Goal: Find specific page/section: Find specific page/section

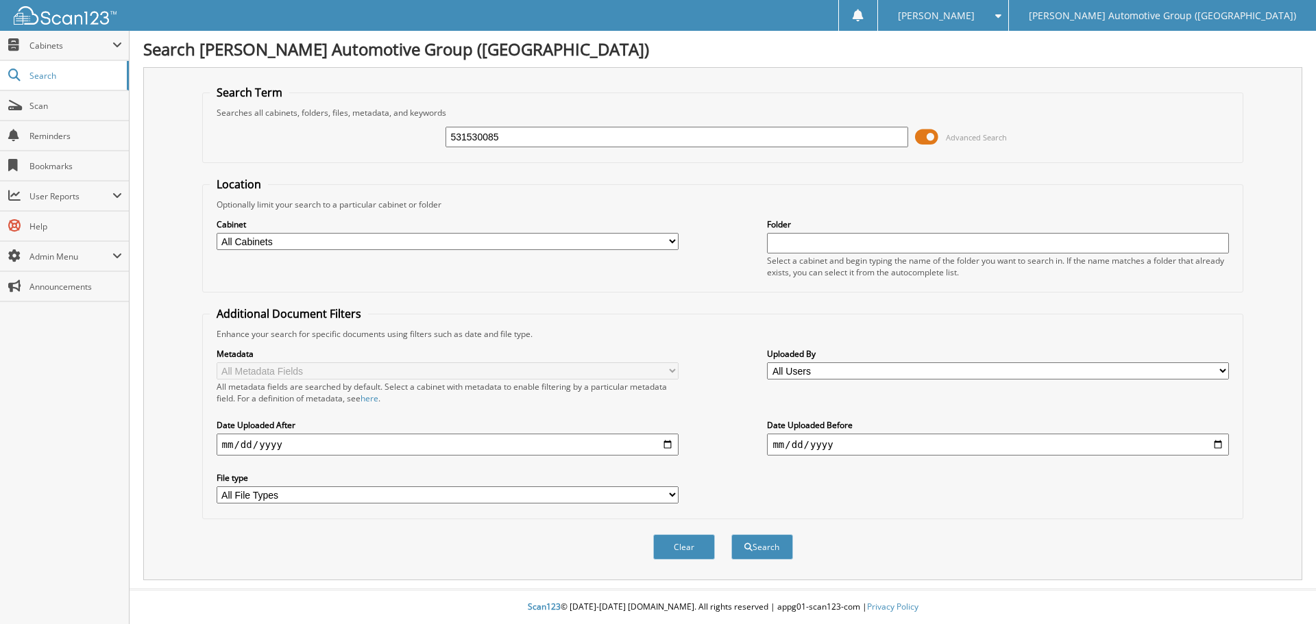
type input "531530085"
click at [731, 535] on button "Search" at bounding box center [762, 547] width 62 height 25
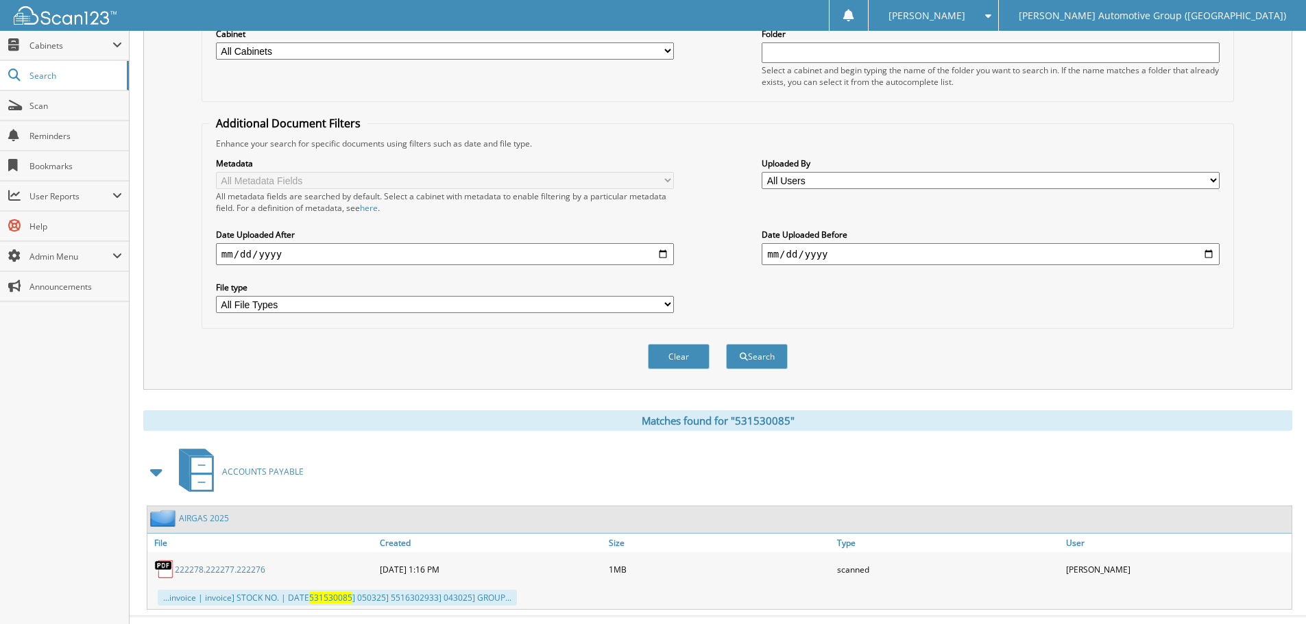
scroll to position [218, 0]
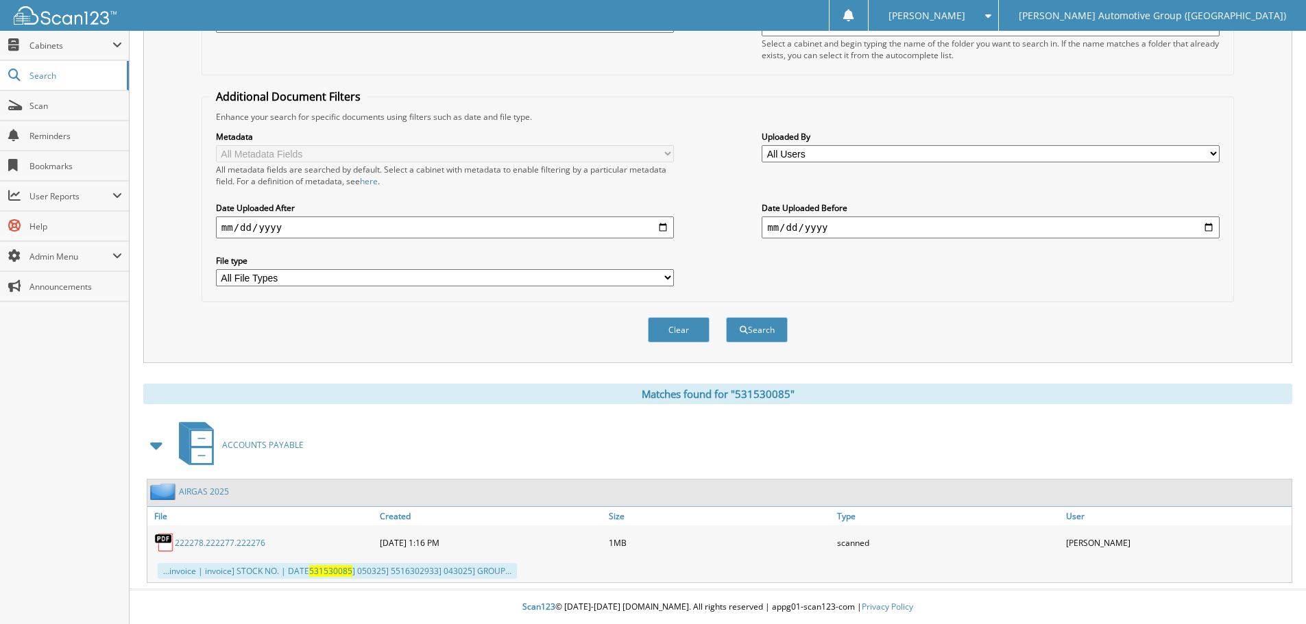
click at [204, 544] on link "222278.222277.222276" at bounding box center [220, 543] width 90 height 12
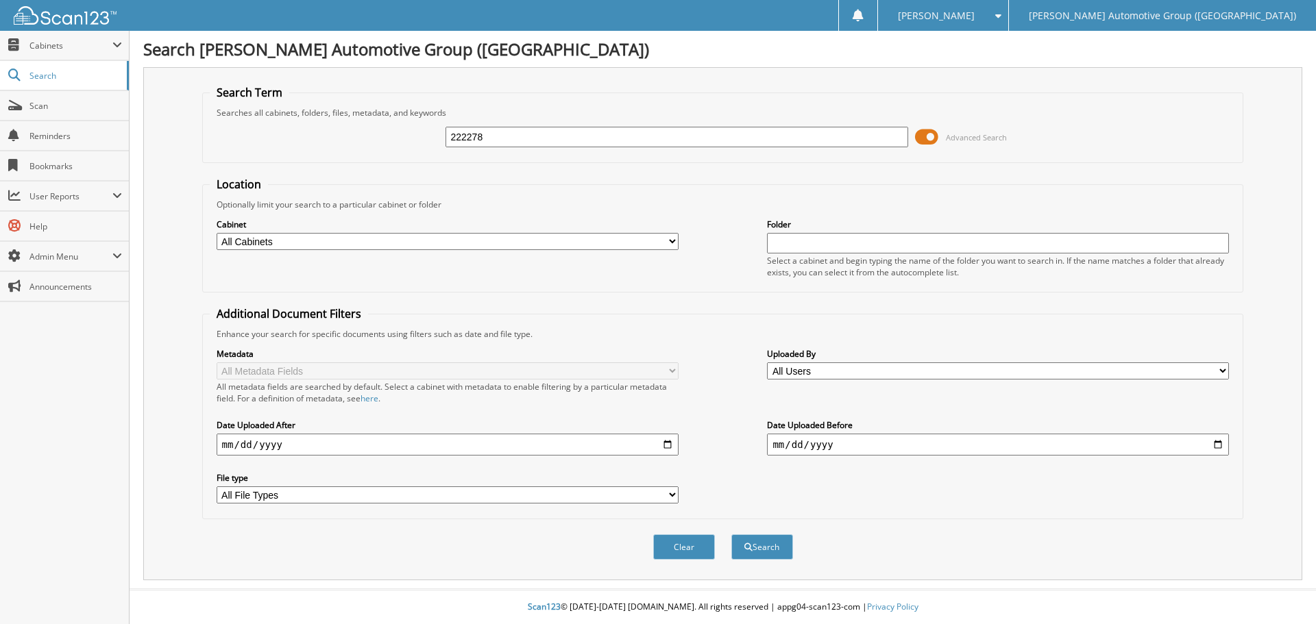
type input "222278"
click at [731, 535] on button "Search" at bounding box center [762, 547] width 62 height 25
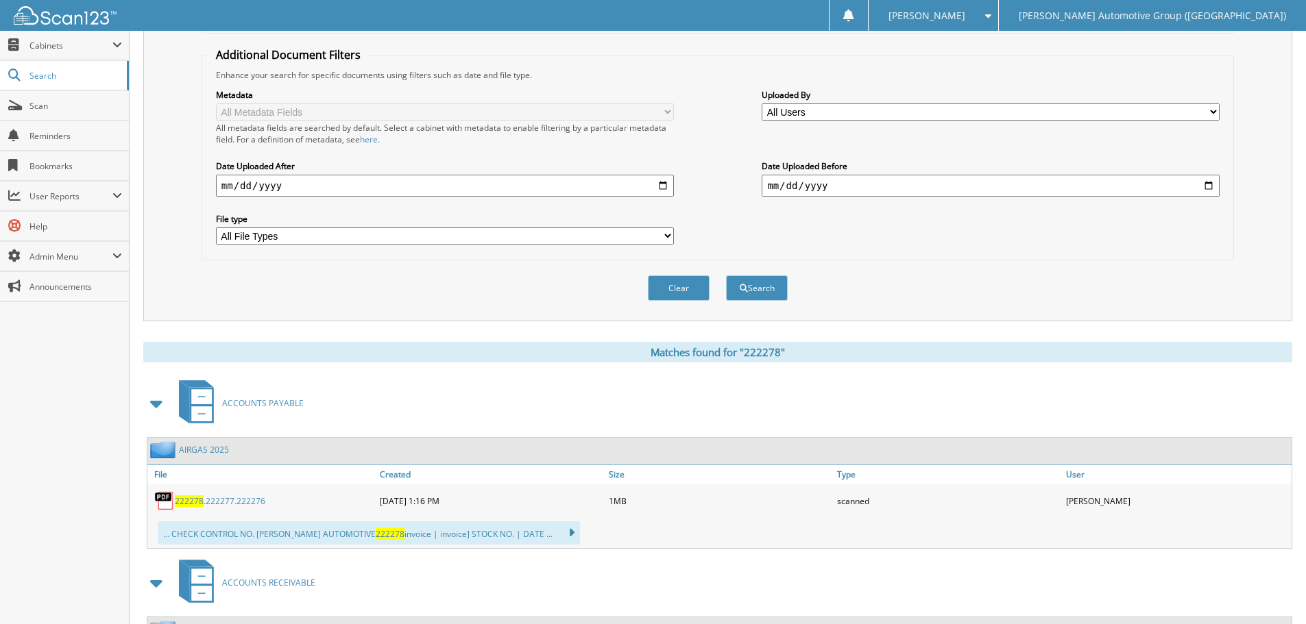
scroll to position [343, 0]
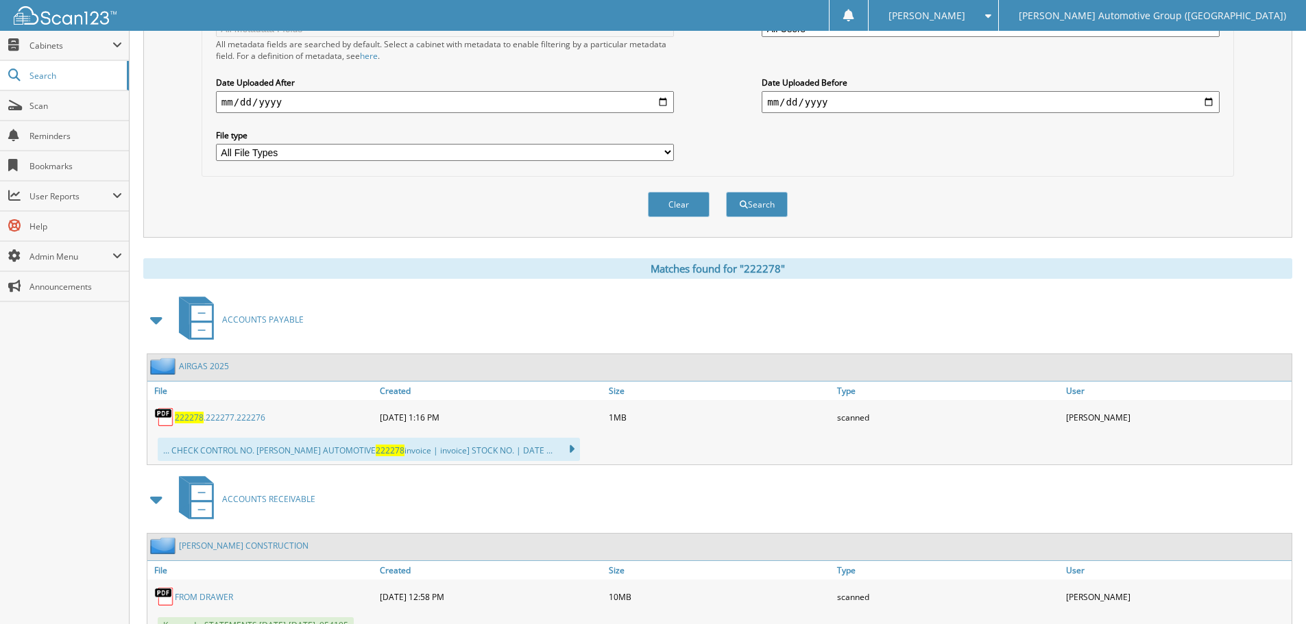
click at [210, 416] on link "222278 .222277.222276" at bounding box center [220, 418] width 90 height 12
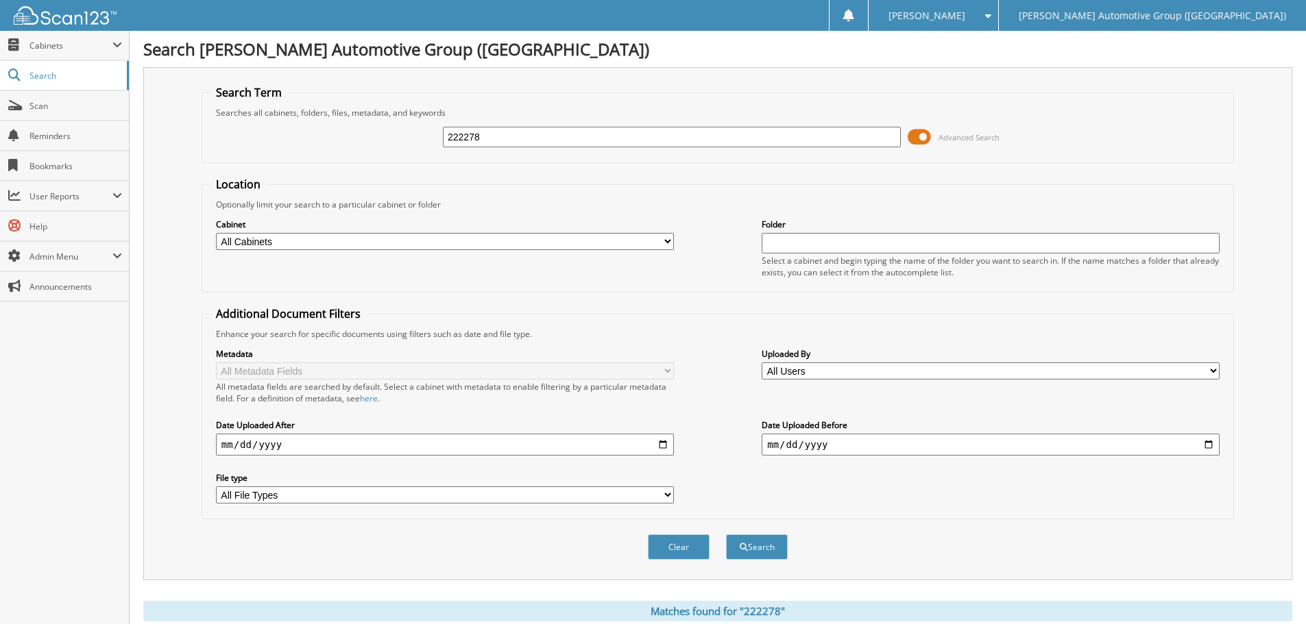
drag, startPoint x: 507, startPoint y: 135, endPoint x: 304, endPoint y: 125, distance: 203.8
click at [304, 125] on div "222278 Advanced Search" at bounding box center [717, 137] width 1017 height 37
type input "222276"
click at [726, 535] on button "Search" at bounding box center [757, 547] width 62 height 25
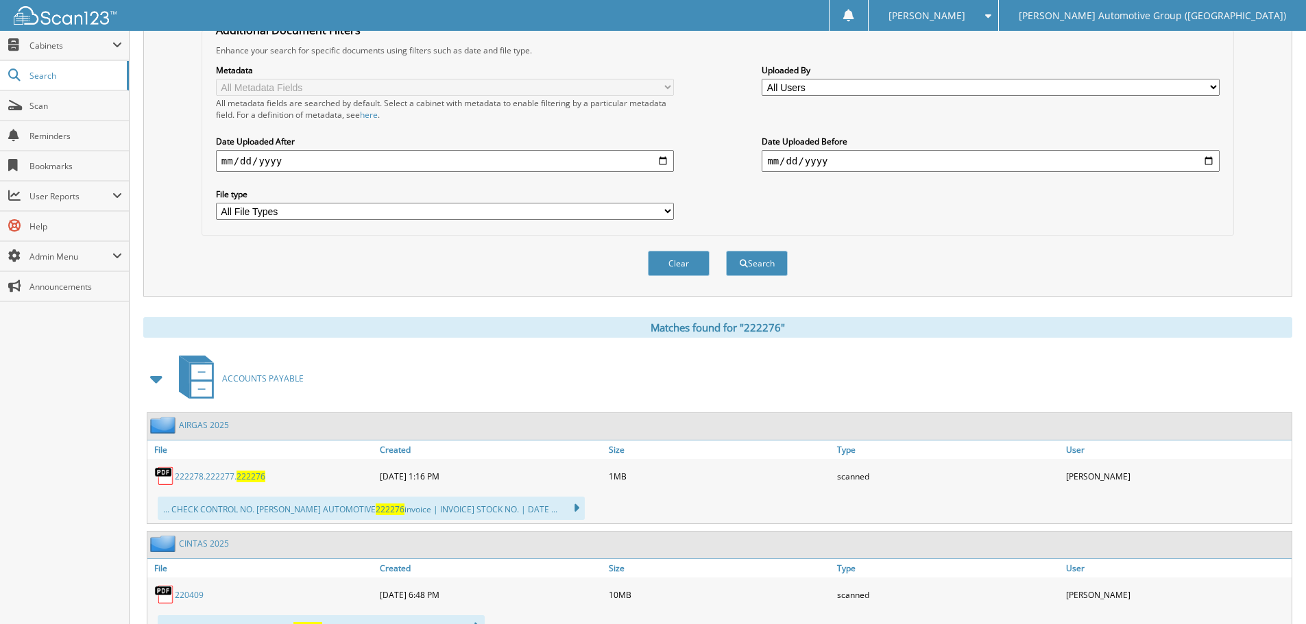
scroll to position [343, 0]
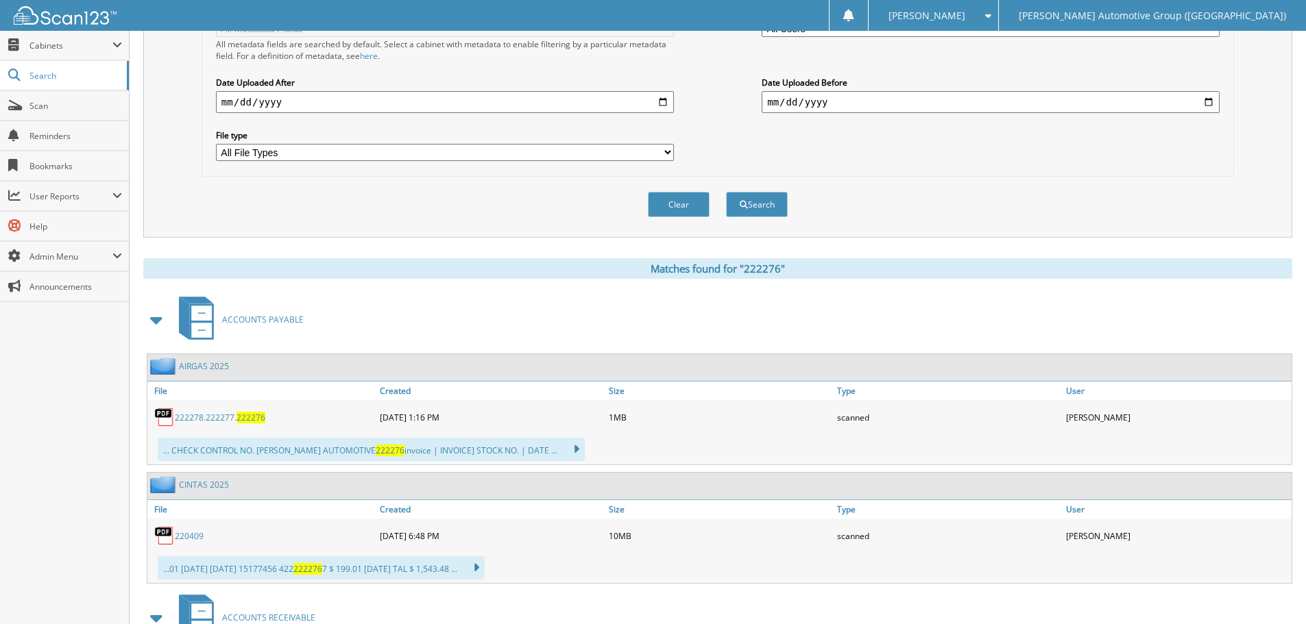
click at [234, 417] on link "222278.222277. 222276" at bounding box center [220, 418] width 90 height 12
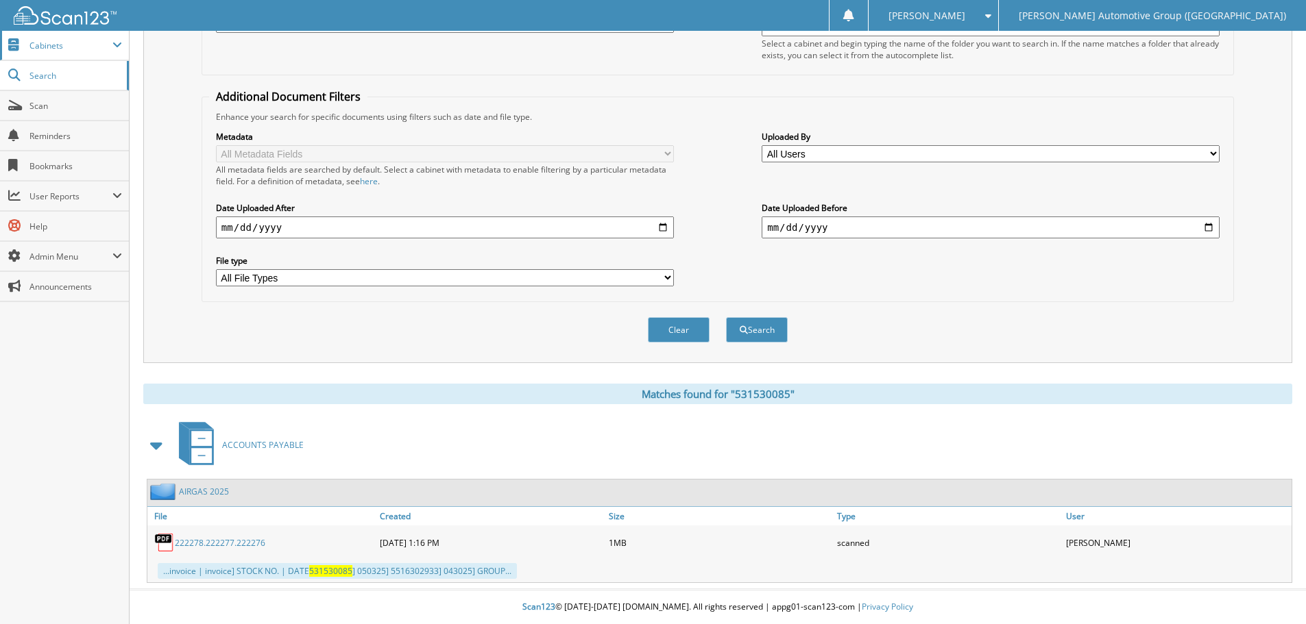
click at [53, 51] on span "Cabinets" at bounding box center [70, 46] width 83 height 12
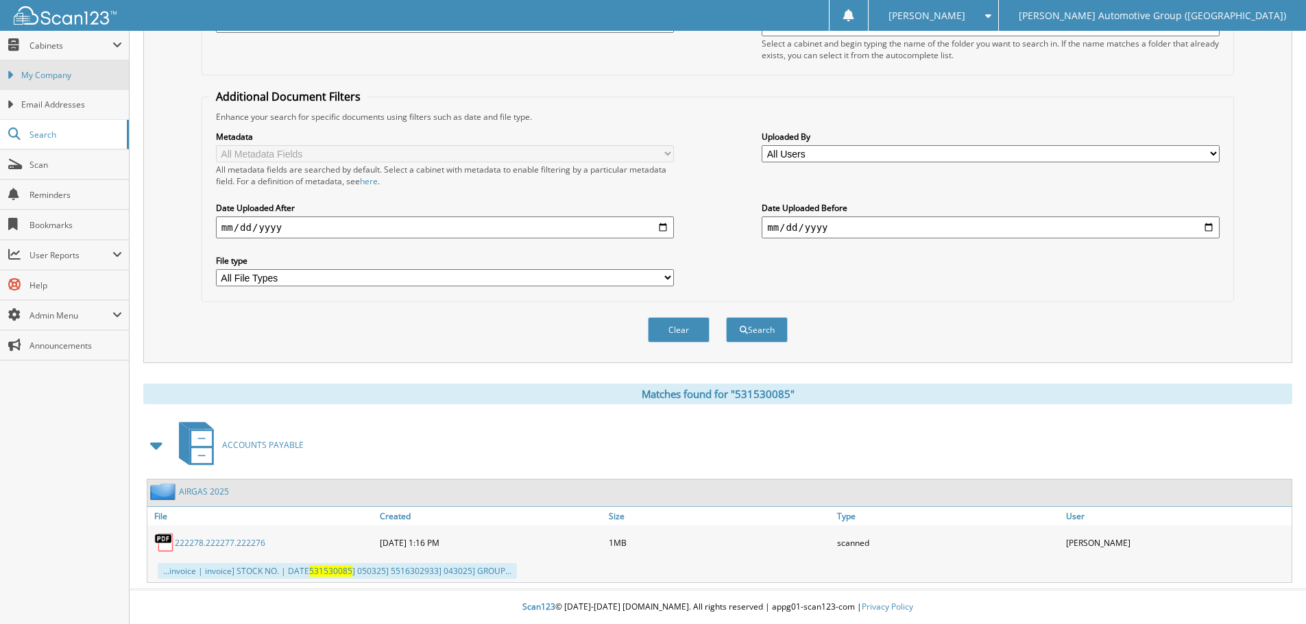
click at [63, 75] on span "My Company" at bounding box center [71, 75] width 101 height 12
